Goal: Navigation & Orientation: Find specific page/section

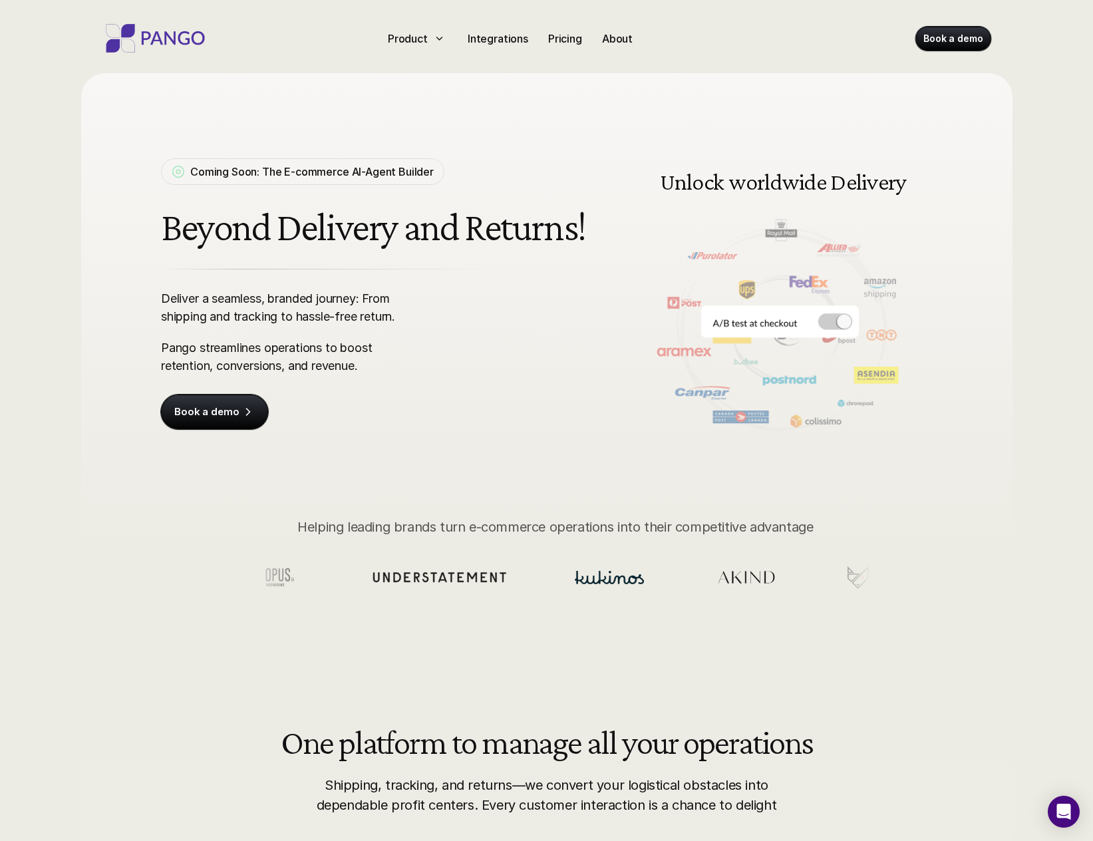
click at [15, 322] on div "Coming Soon: The E-commerce AI-Agent Builder Beyond Delivery and Returns! Deliv…" at bounding box center [546, 335] width 1093 height 671
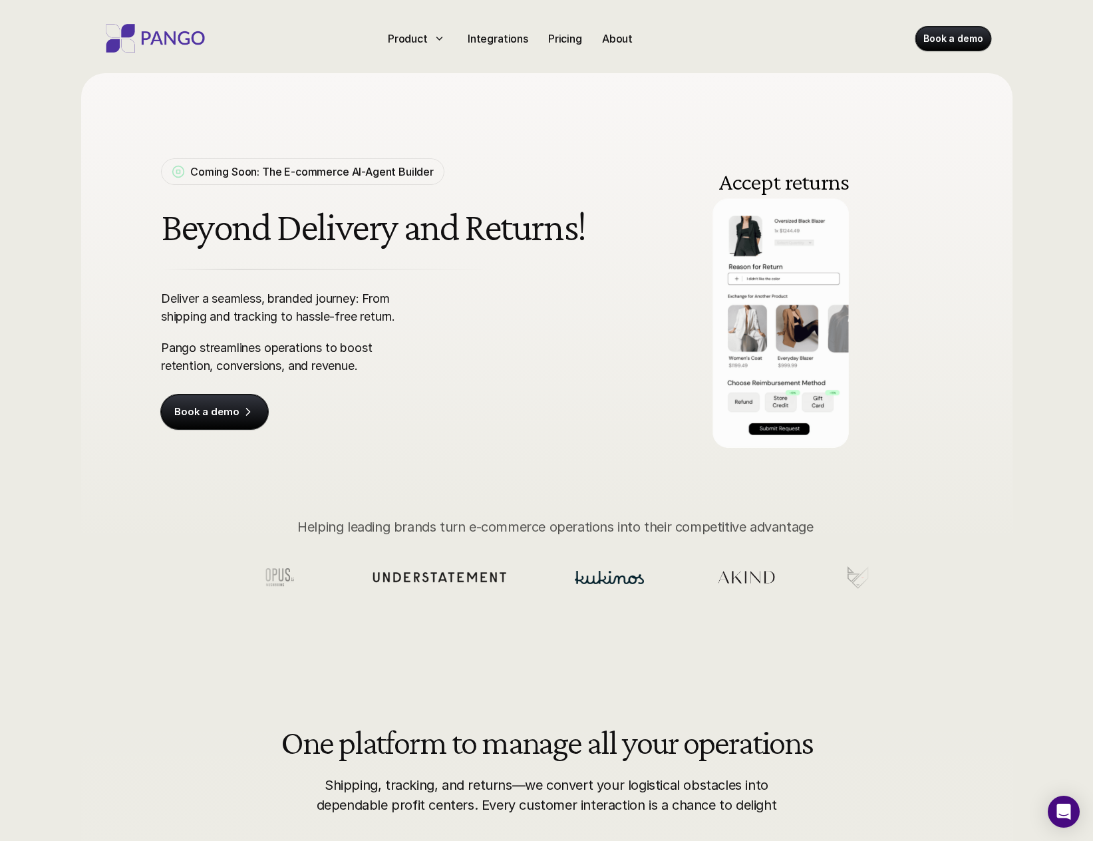
click at [511, 48] on div "Integrations" at bounding box center [497, 38] width 71 height 21
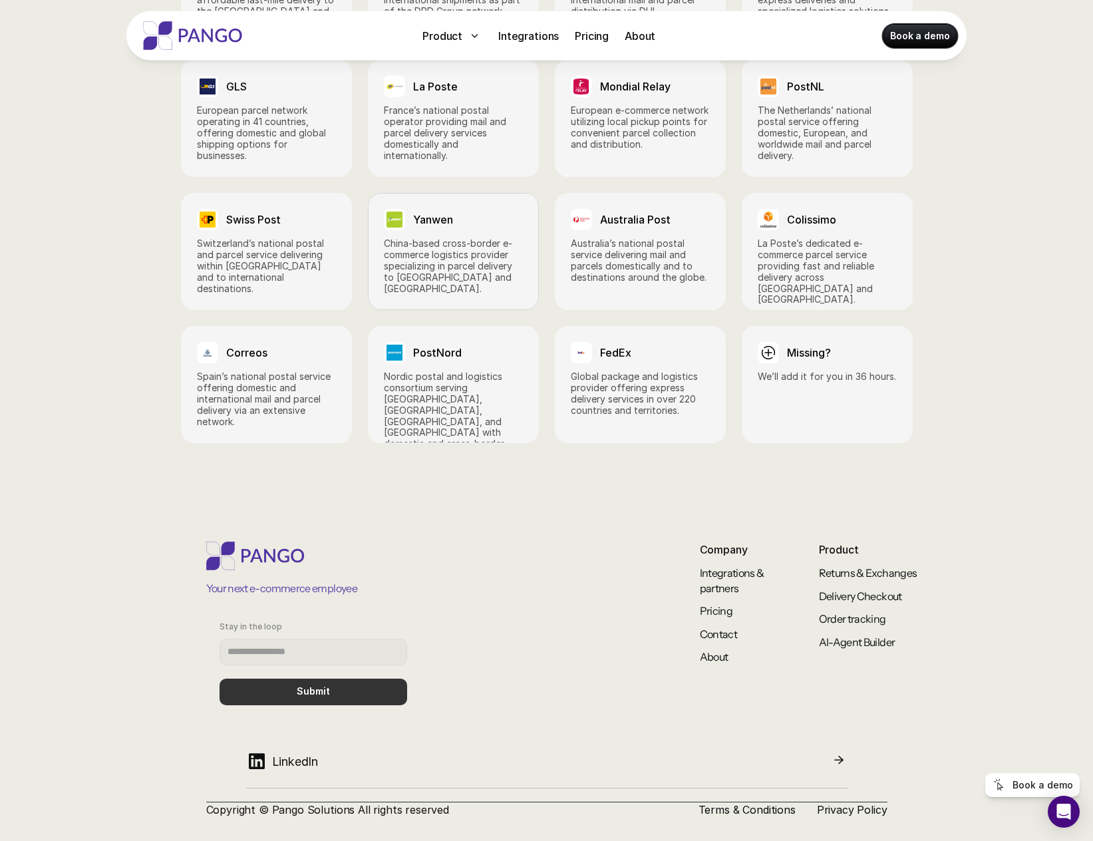
scroll to position [1823, 0]
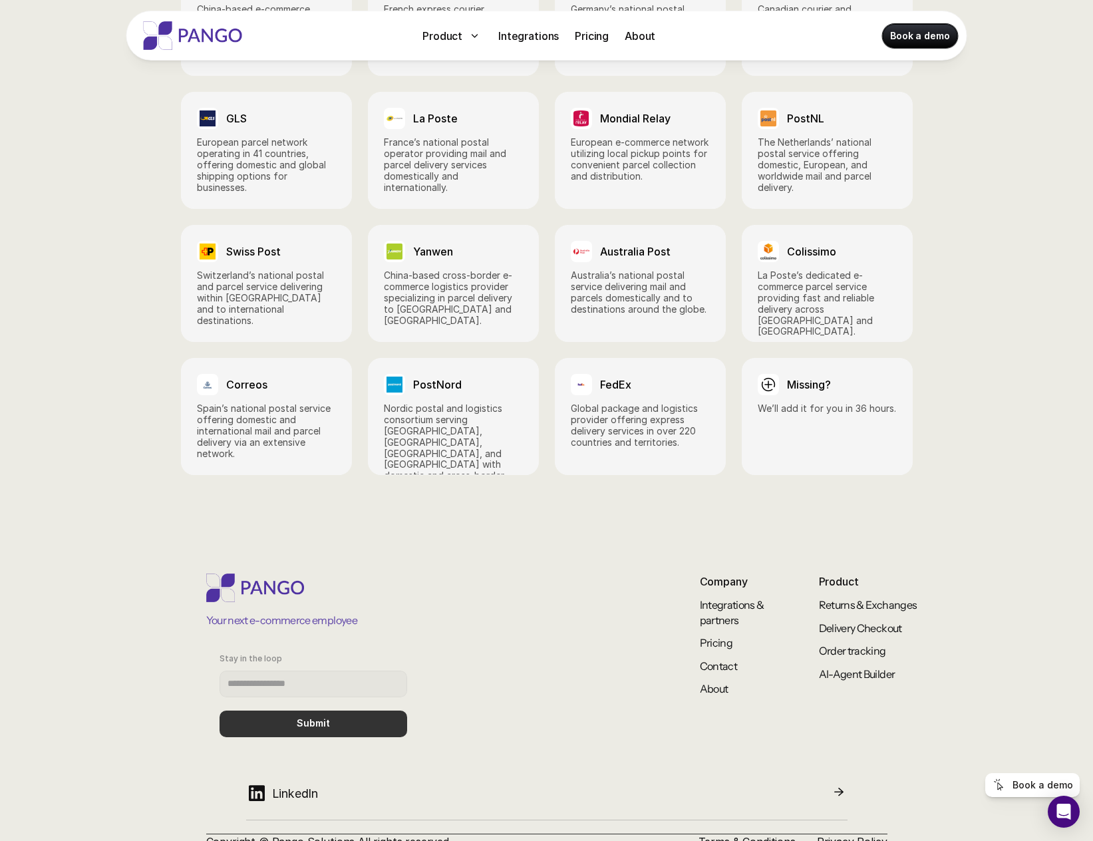
click at [729, 681] on p "About" at bounding box center [736, 688] width 73 height 15
click at [724, 682] on link "About" at bounding box center [714, 688] width 29 height 13
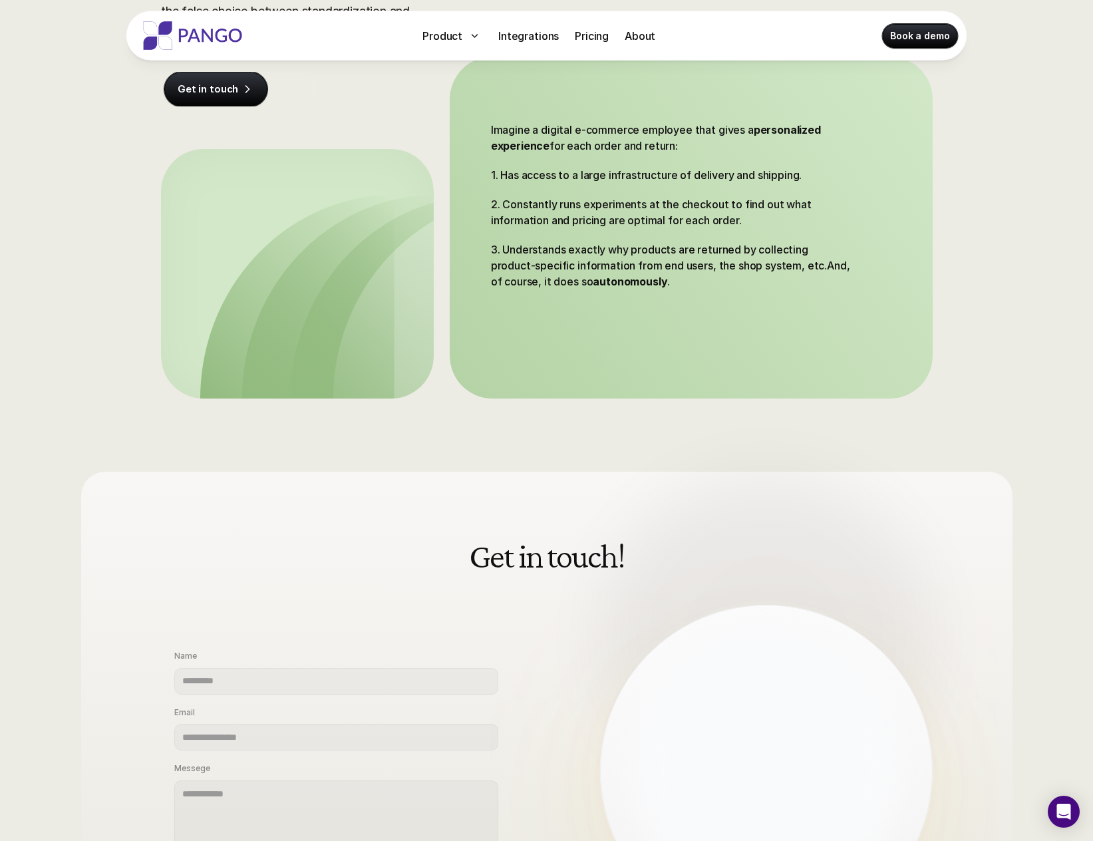
scroll to position [254, 0]
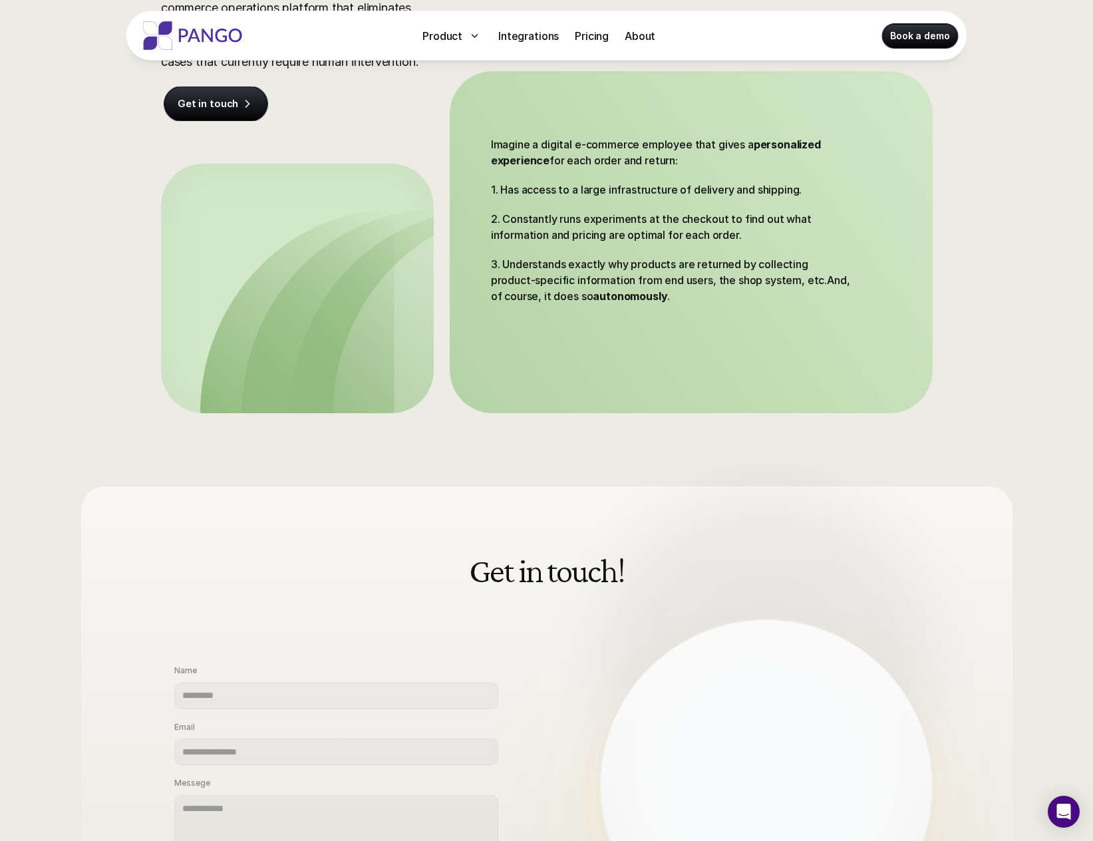
click at [723, 441] on div "Get in touch! Name Email Messege Submit" at bounding box center [546, 712] width 1093 height 599
